Goal: Find specific page/section: Find specific page/section

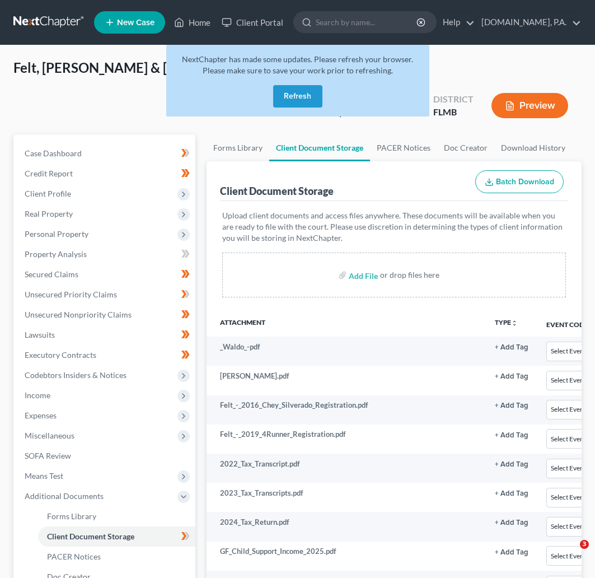
select select "9"
select select "4"
click at [300, 95] on button "Refresh" at bounding box center [297, 96] width 49 height 22
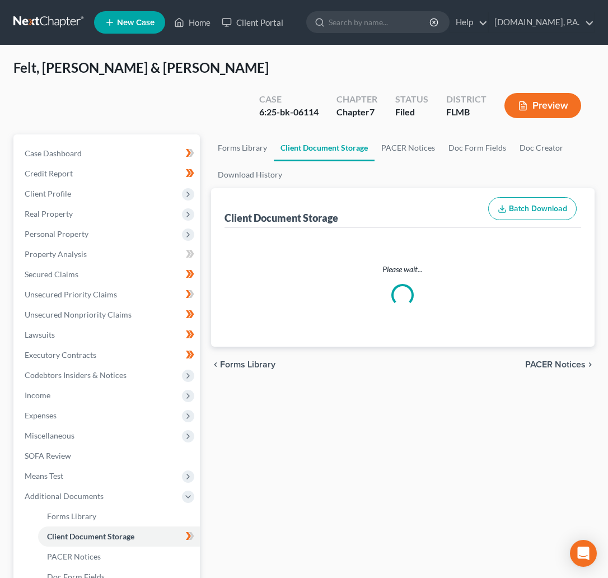
select select "9"
select select "4"
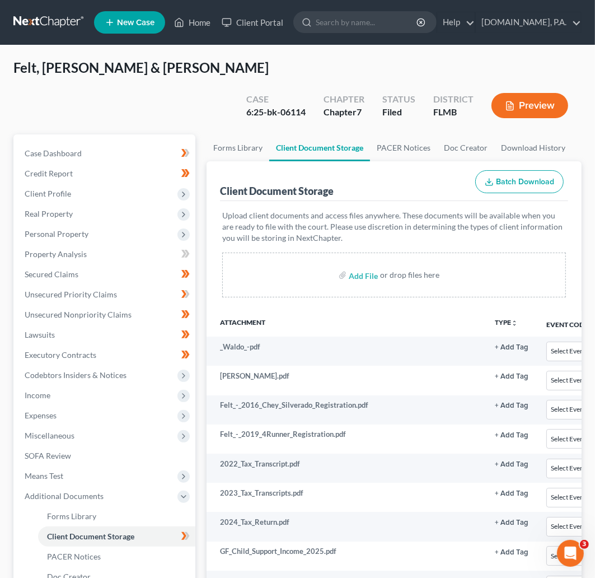
click at [60, 19] on link at bounding box center [49, 22] width 72 height 20
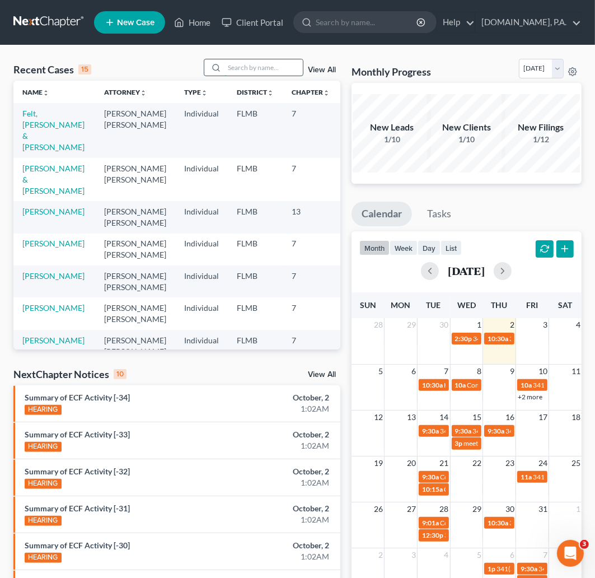
click at [253, 64] on input "search" at bounding box center [264, 67] width 78 height 16
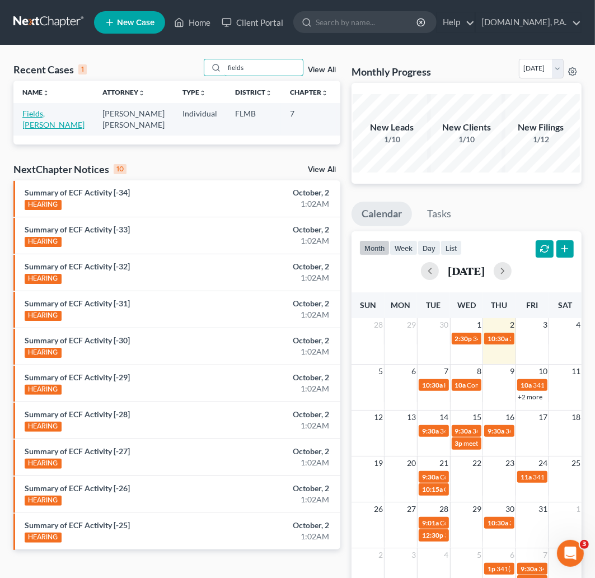
type input "fields"
click at [43, 126] on link "Fields, Yvalondra" at bounding box center [53, 119] width 62 height 21
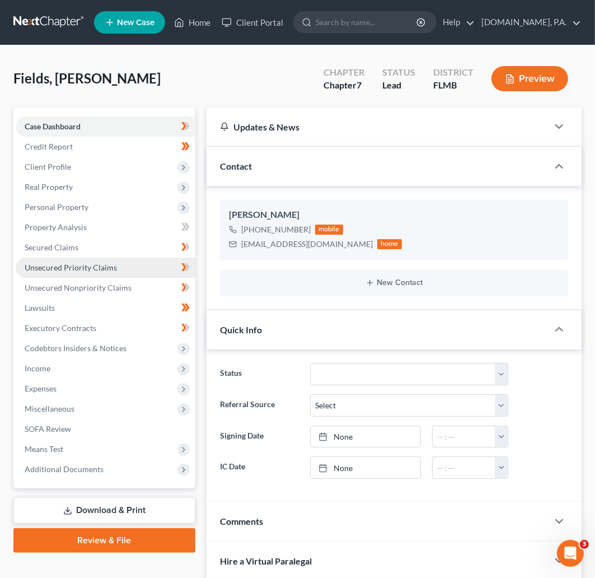
click at [81, 272] on link "Unsecured Priority Claims" at bounding box center [106, 268] width 180 height 20
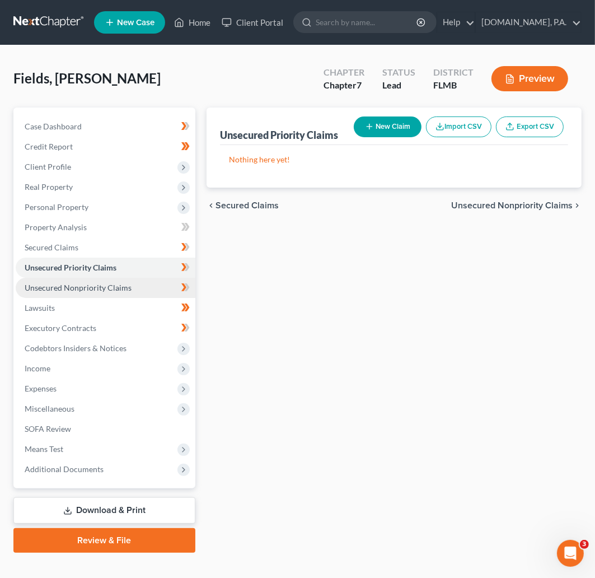
click at [102, 287] on span "Unsecured Nonpriority Claims" at bounding box center [78, 288] width 107 height 10
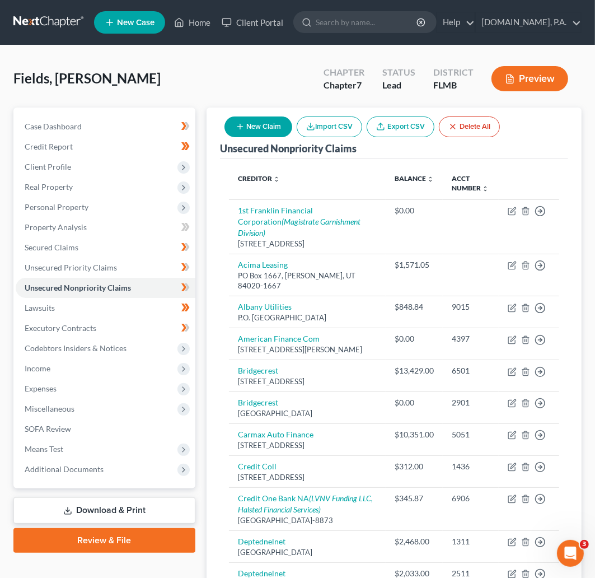
scroll to position [33, 0]
